Goal: Complete application form: Complete application form

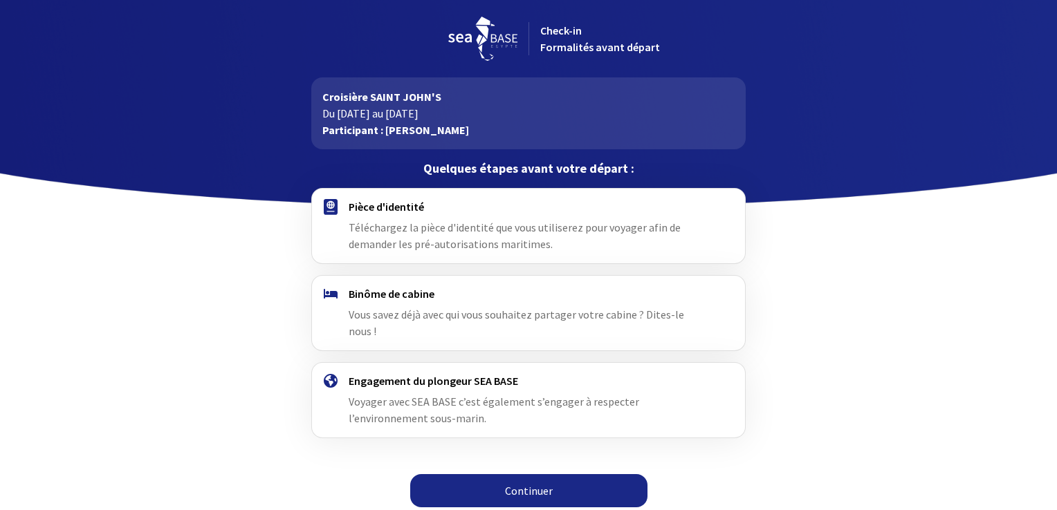
click at [523, 474] on link "Continuer" at bounding box center [528, 490] width 237 height 33
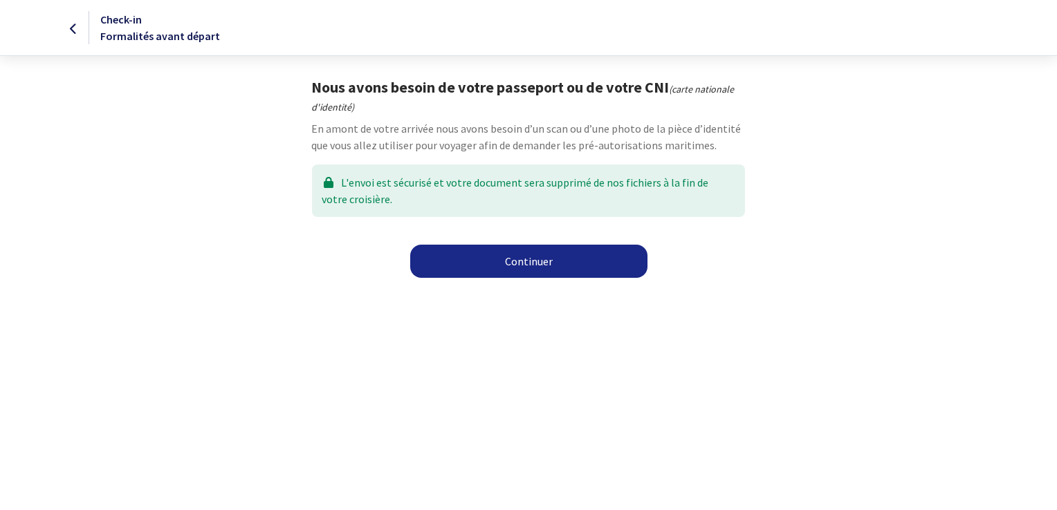
click at [533, 256] on link "Continuer" at bounding box center [528, 261] width 237 height 33
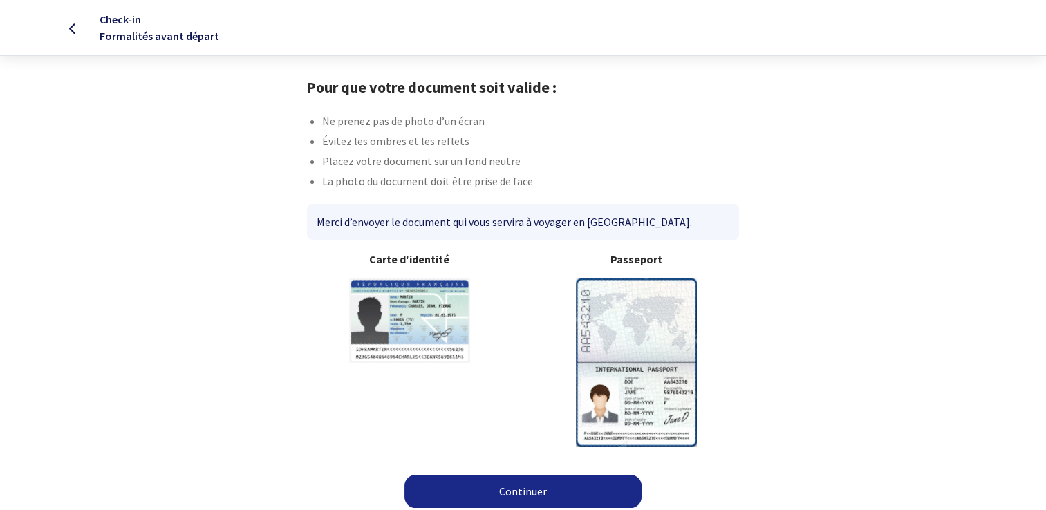
click at [501, 489] on link "Continuer" at bounding box center [523, 491] width 237 height 33
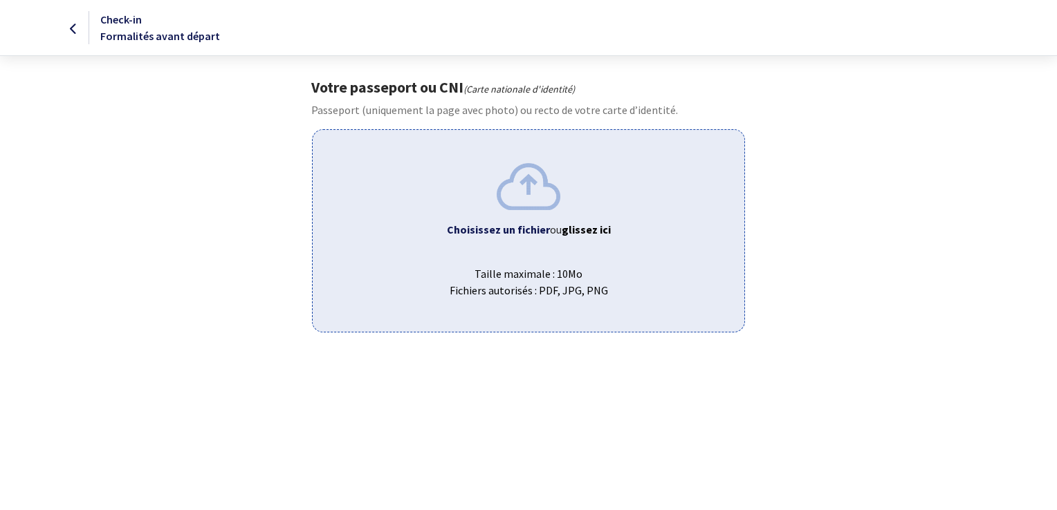
click at [531, 231] on b "Choisissez un fichier" at bounding box center [498, 230] width 103 height 14
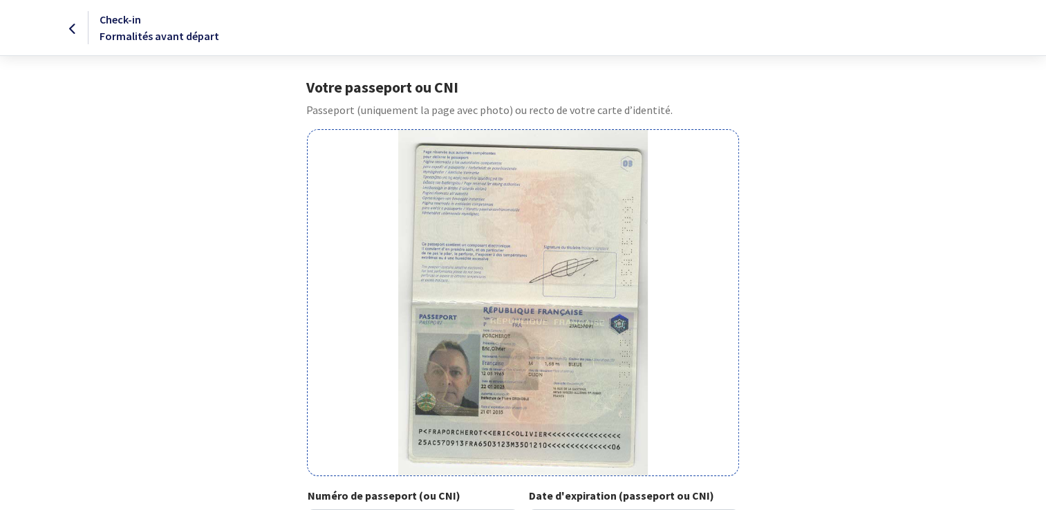
scroll to position [210, 0]
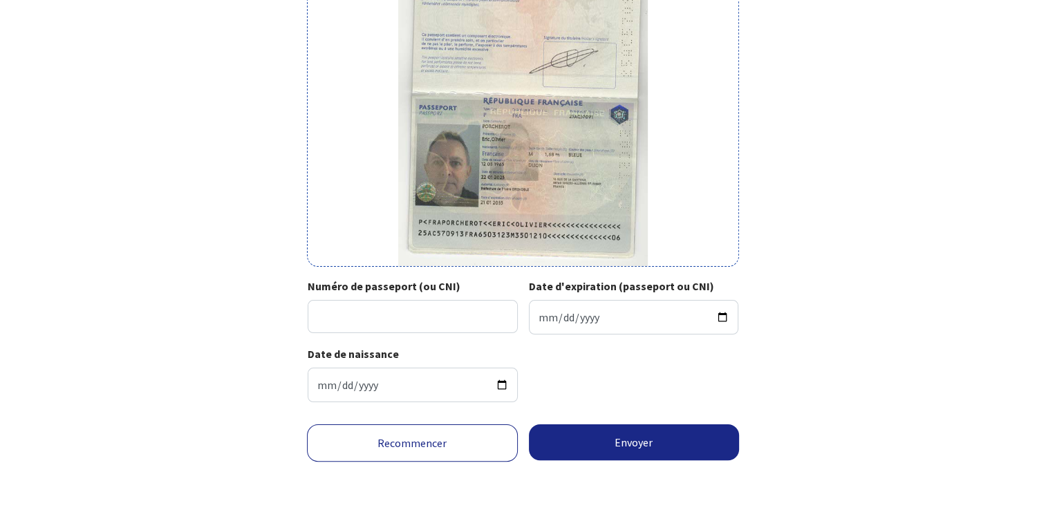
click at [413, 444] on link "Recommencer" at bounding box center [412, 443] width 211 height 37
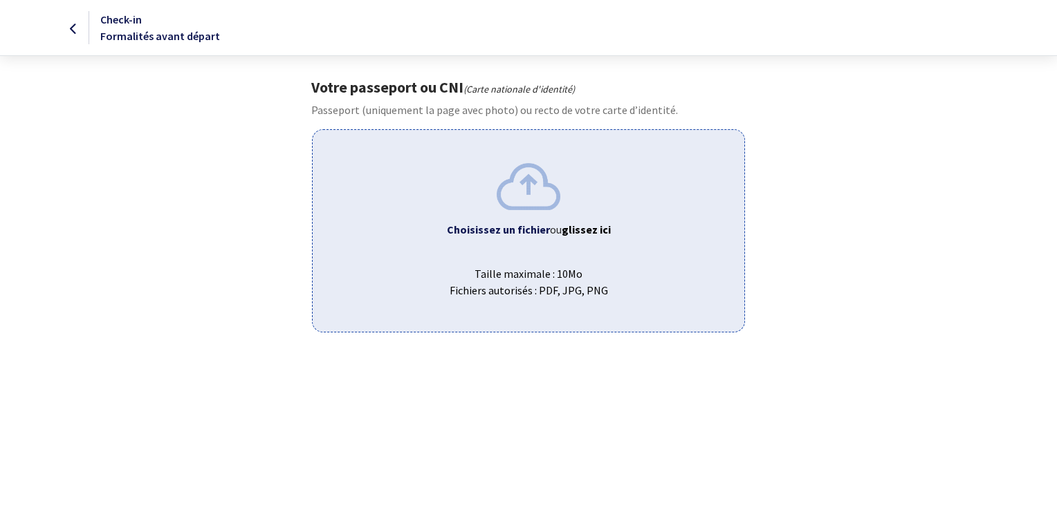
click at [524, 228] on b "Choisissez un fichier" at bounding box center [498, 230] width 103 height 14
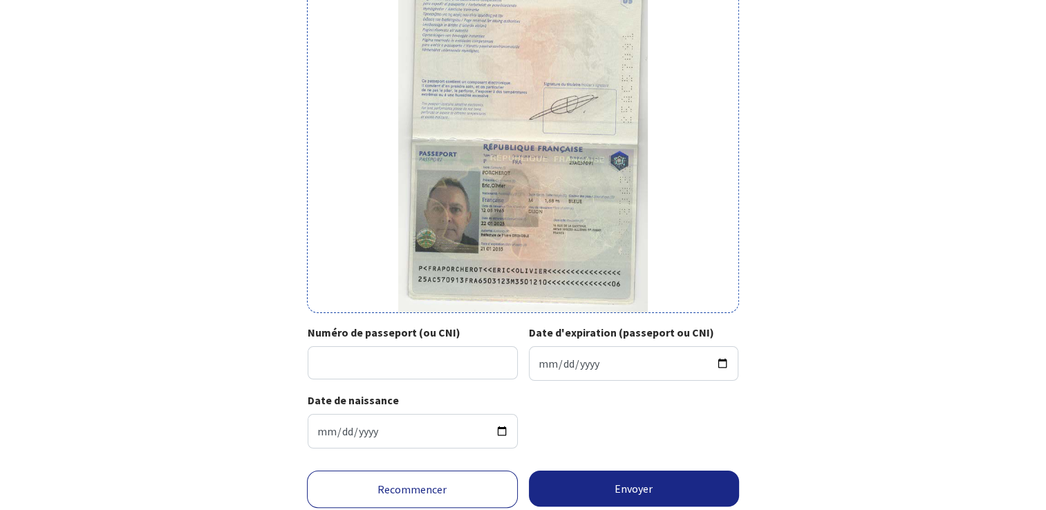
scroll to position [163, 0]
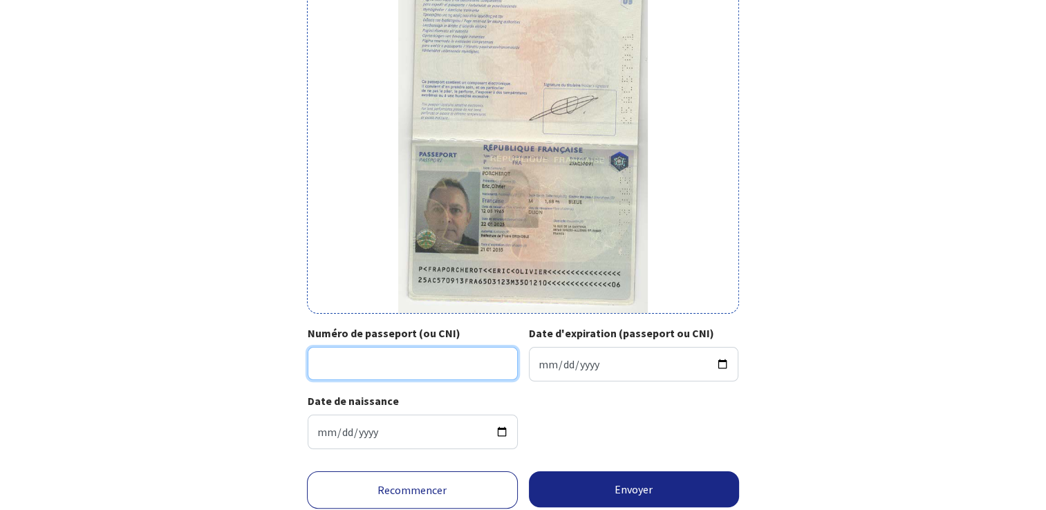
click at [342, 360] on input "Numéro de passeport (ou CNI)" at bounding box center [413, 363] width 210 height 33
type input "25AC57091"
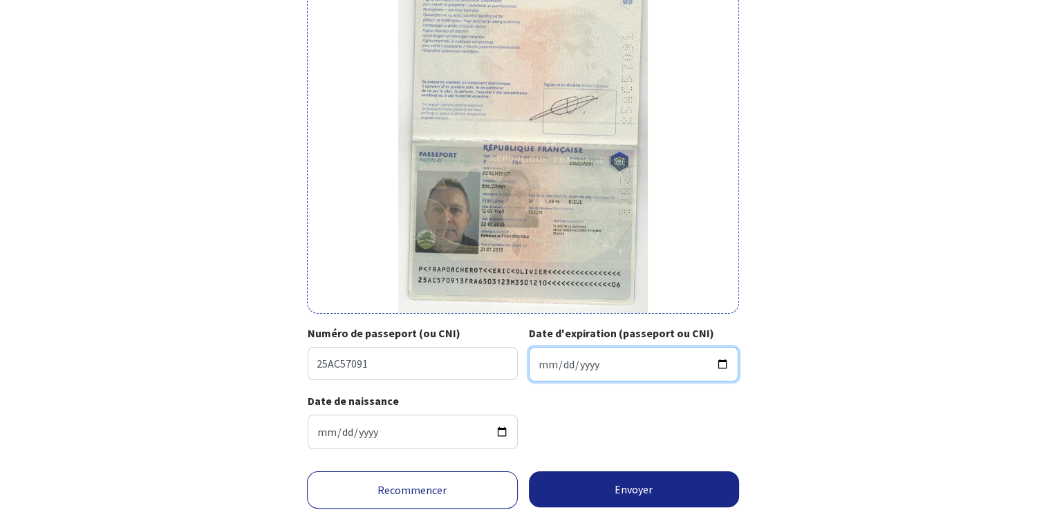
click at [541, 364] on input "Date d'expiration (passeport ou CNI)" at bounding box center [634, 364] width 210 height 35
click at [724, 364] on input "Date d'expiration (passeport ou CNI)" at bounding box center [634, 364] width 210 height 35
type input "[DATE]"
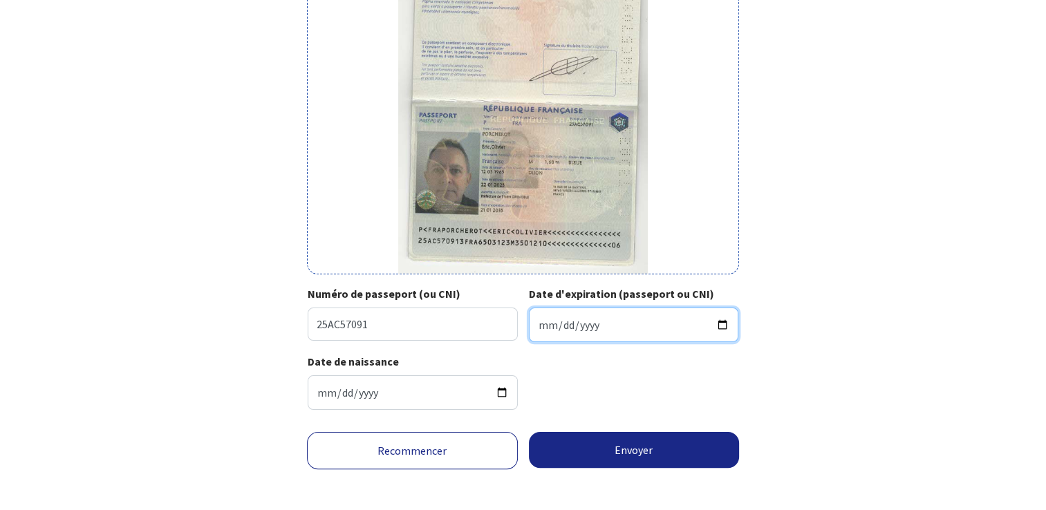
scroll to position [210, 0]
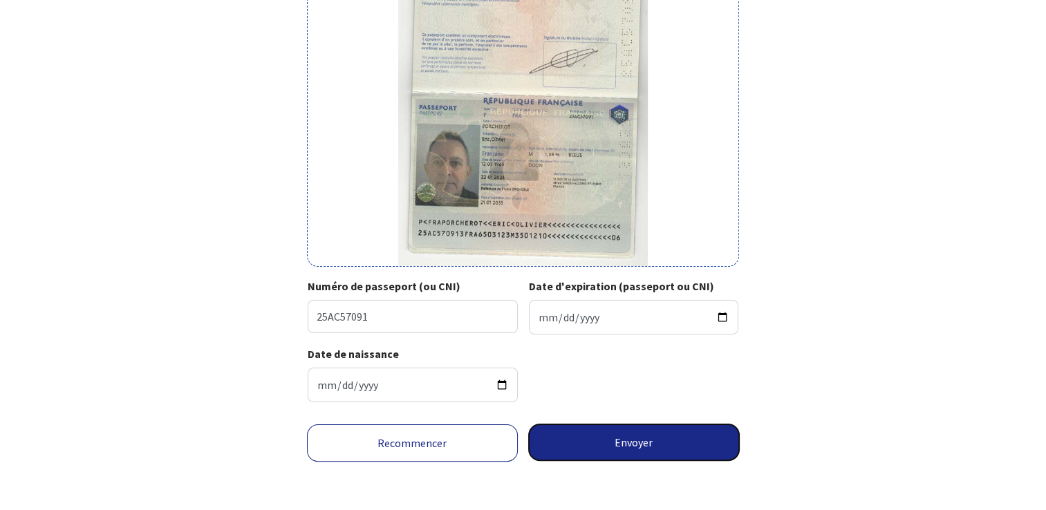
click at [627, 445] on button "Envoyer" at bounding box center [634, 443] width 211 height 36
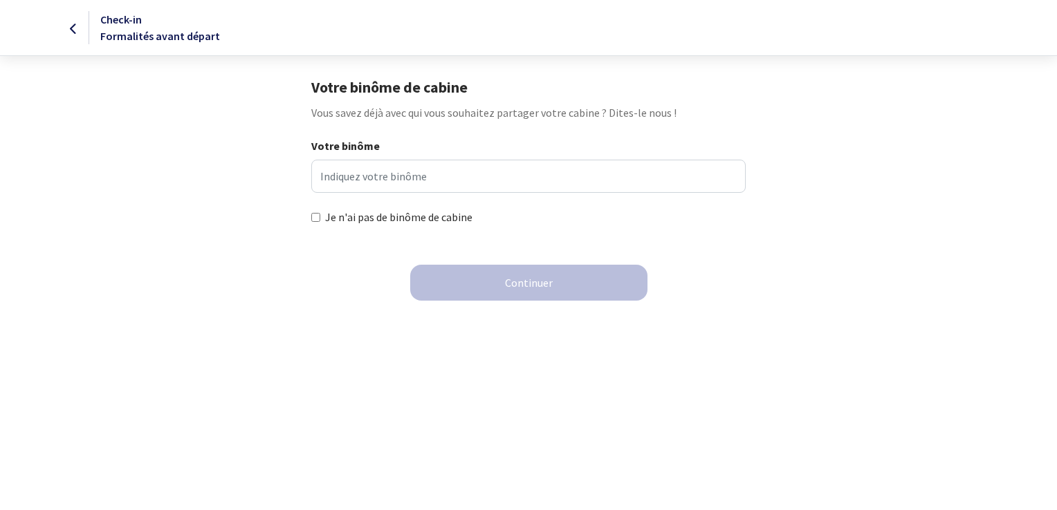
click at [317, 220] on input "Je n'ai pas de binôme de cabine" at bounding box center [315, 217] width 9 height 9
checkbox input "true"
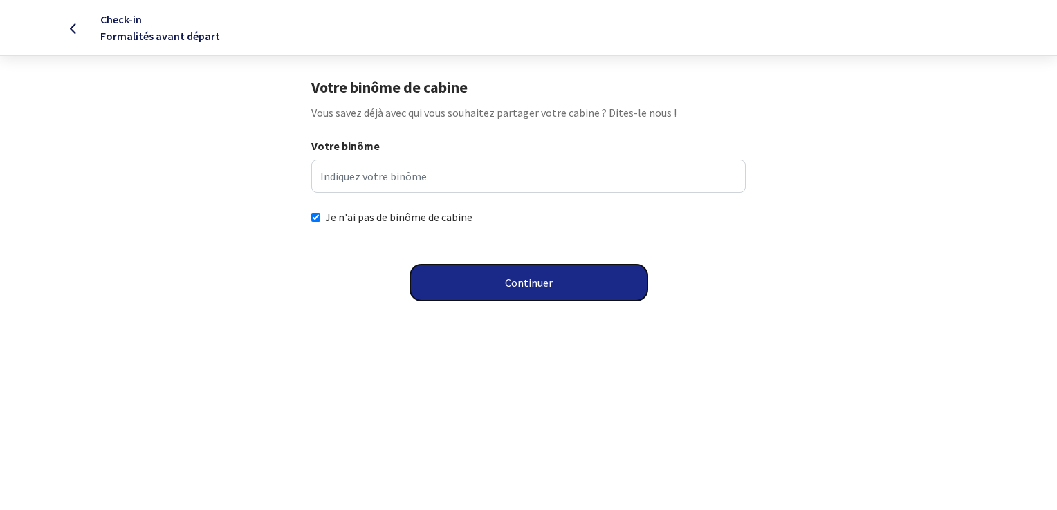
click at [523, 283] on button "Continuer" at bounding box center [528, 283] width 237 height 36
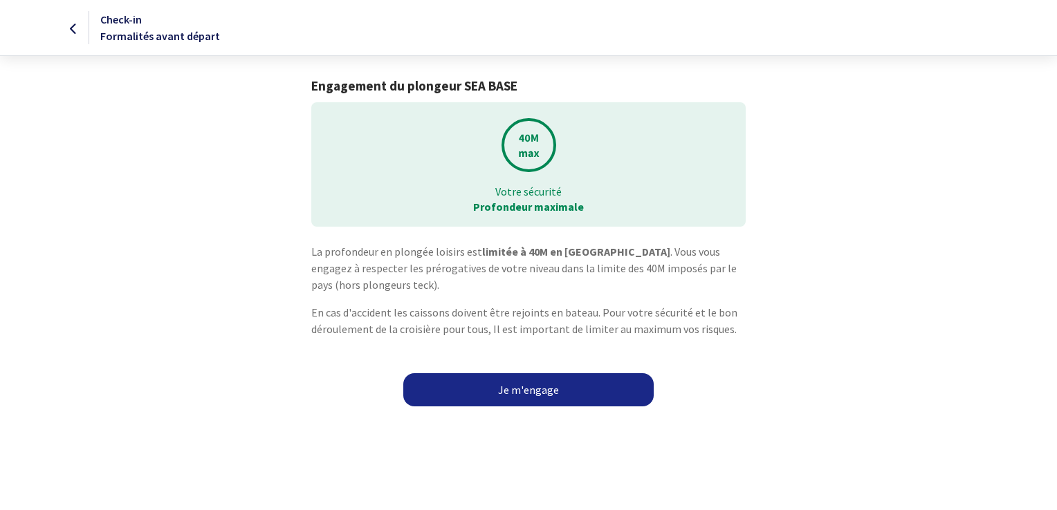
click at [524, 389] on link "Je m'engage" at bounding box center [528, 389] width 250 height 33
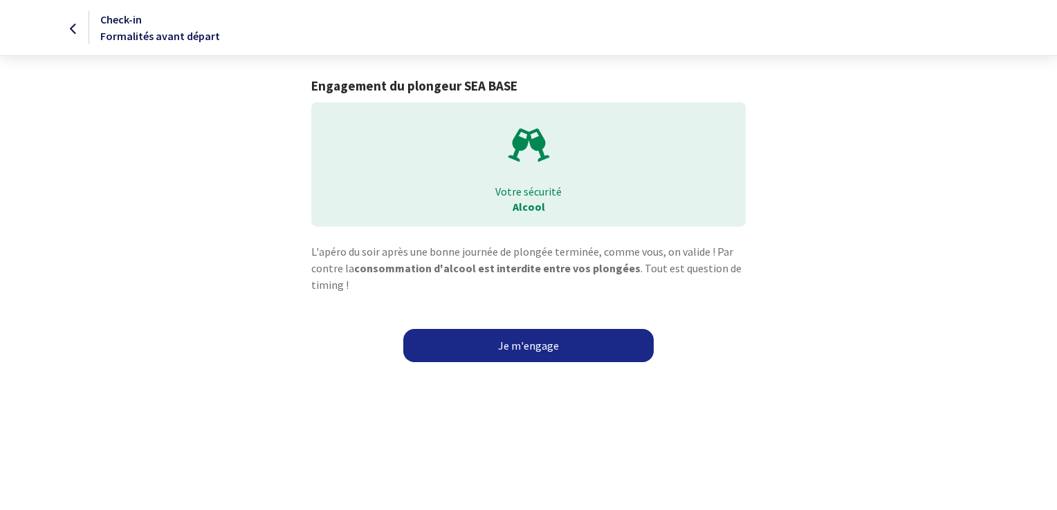
click at [519, 344] on link "Je m'engage" at bounding box center [528, 345] width 250 height 33
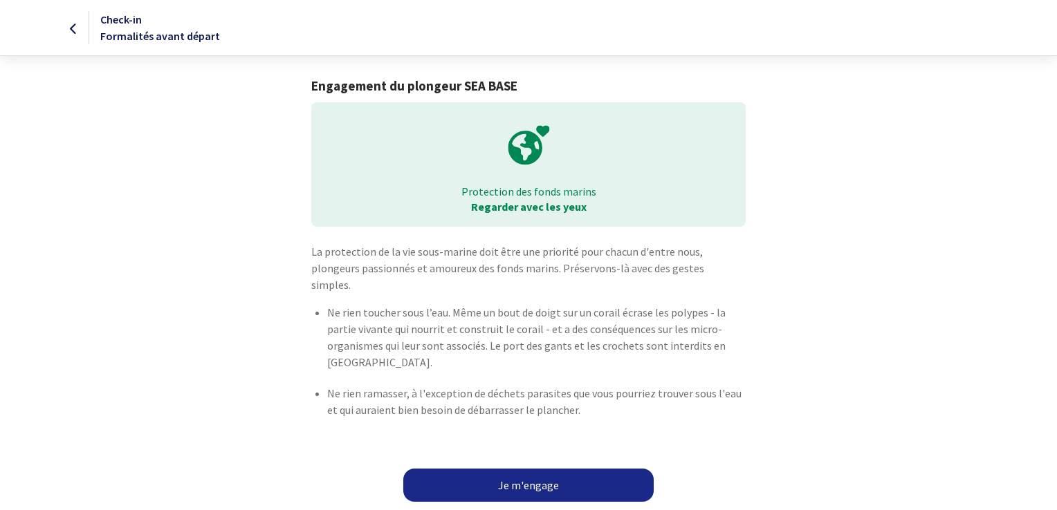
click at [514, 469] on link "Je m'engage" at bounding box center [528, 485] width 250 height 33
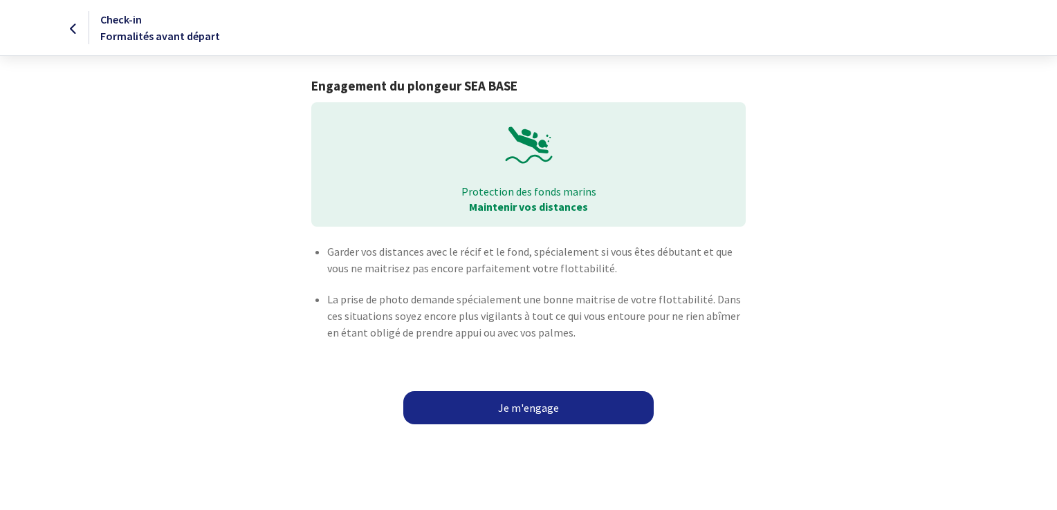
click at [534, 403] on link "Je m'engage" at bounding box center [528, 407] width 250 height 33
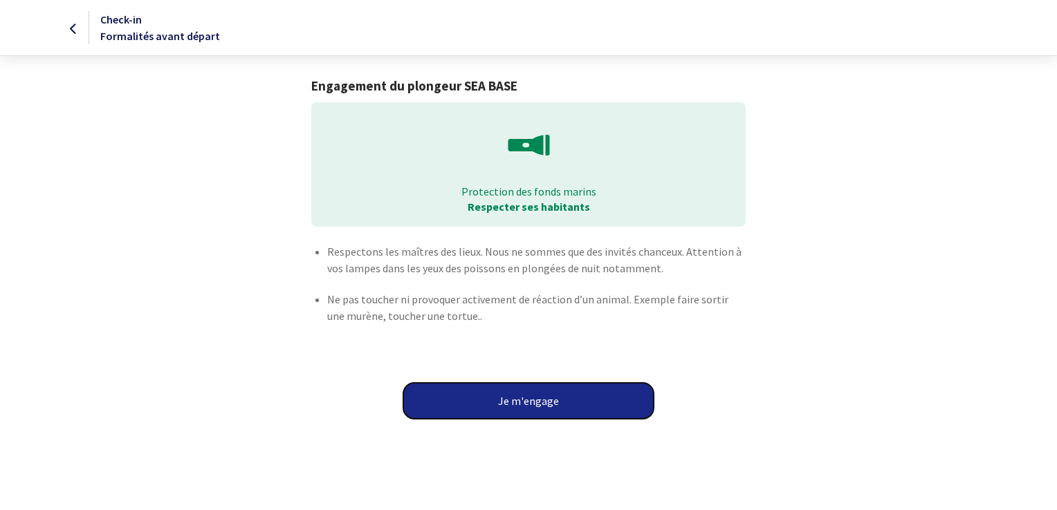
click at [534, 403] on button "Je m'engage" at bounding box center [528, 401] width 250 height 36
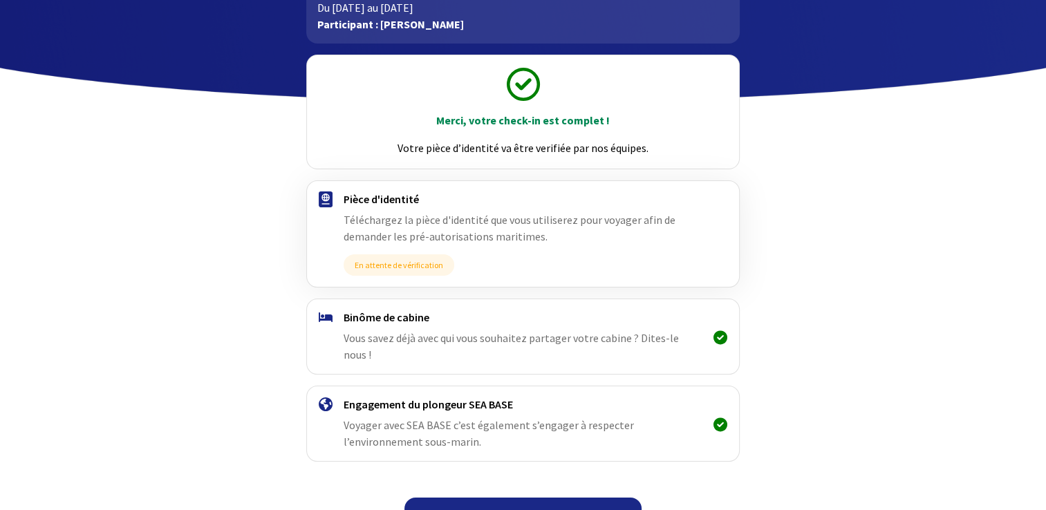
scroll to position [116, 0]
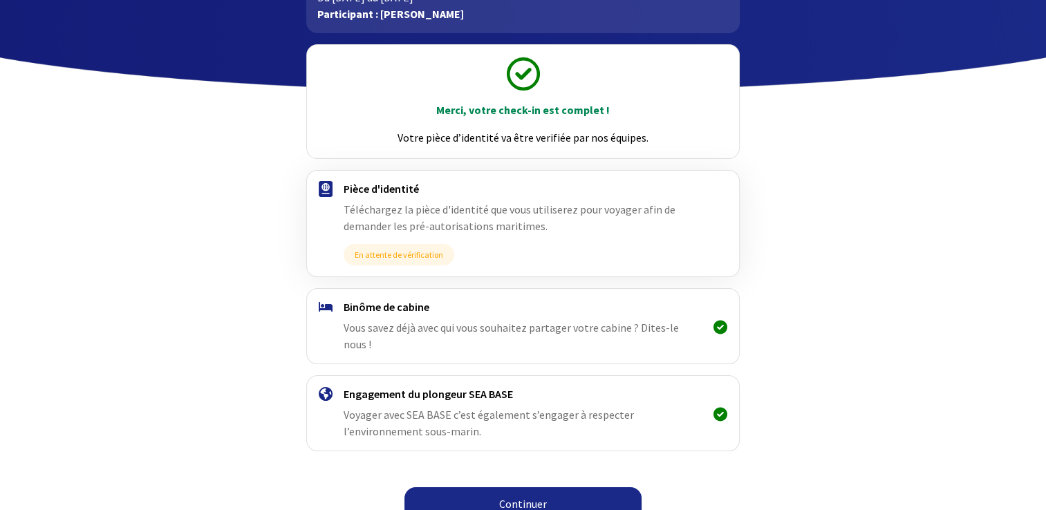
click at [559, 488] on link "Continuer" at bounding box center [523, 504] width 237 height 33
